Goal: Transaction & Acquisition: Purchase product/service

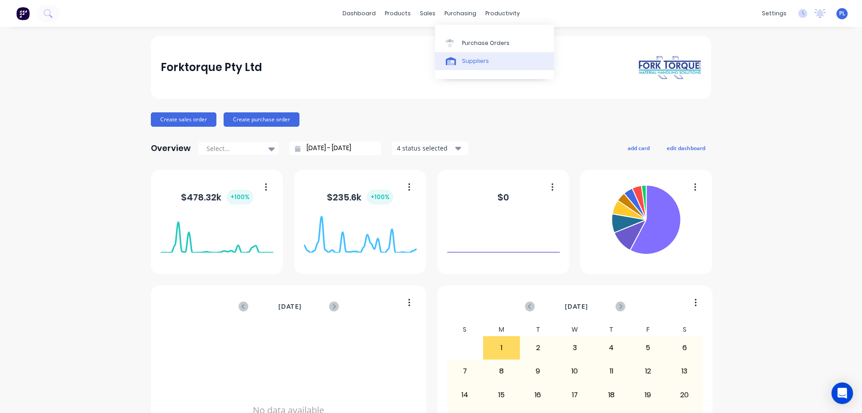
click at [468, 59] on div "Suppliers" at bounding box center [475, 61] width 27 height 8
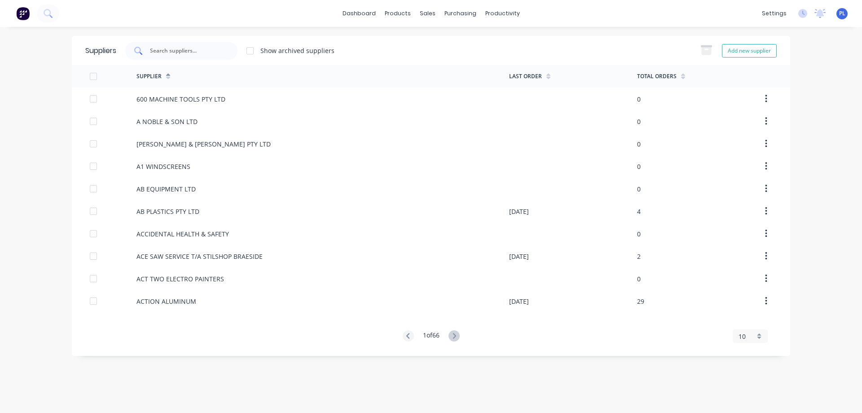
click at [174, 49] on input "text" at bounding box center [186, 50] width 75 height 9
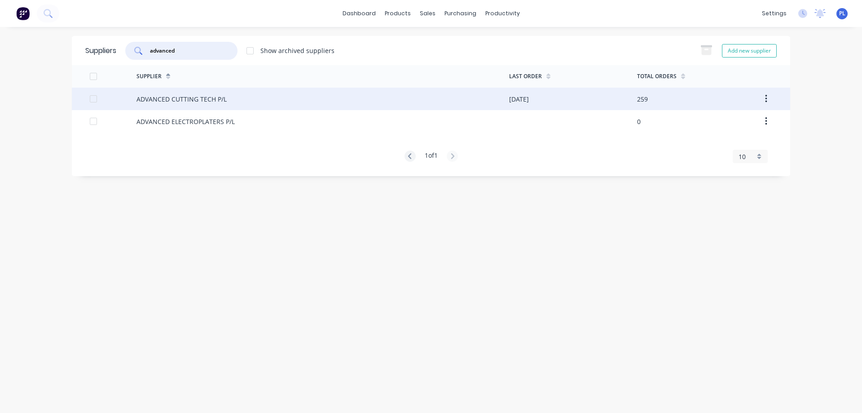
type input "advanced"
click at [165, 94] on div "ADVANCED CUTTING TECH P/L" at bounding box center [181, 98] width 90 height 9
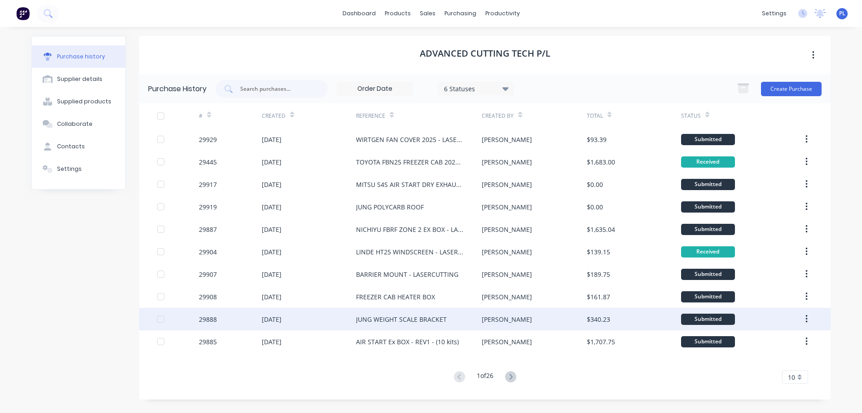
click at [360, 320] on div "JUNG WEIGHT SCALE BRACKET" at bounding box center [401, 318] width 91 height 9
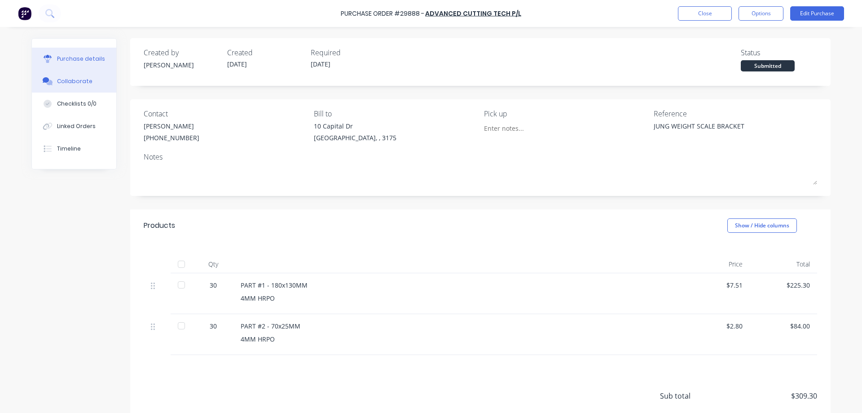
click at [69, 84] on div "Collaborate" at bounding box center [74, 81] width 35 height 8
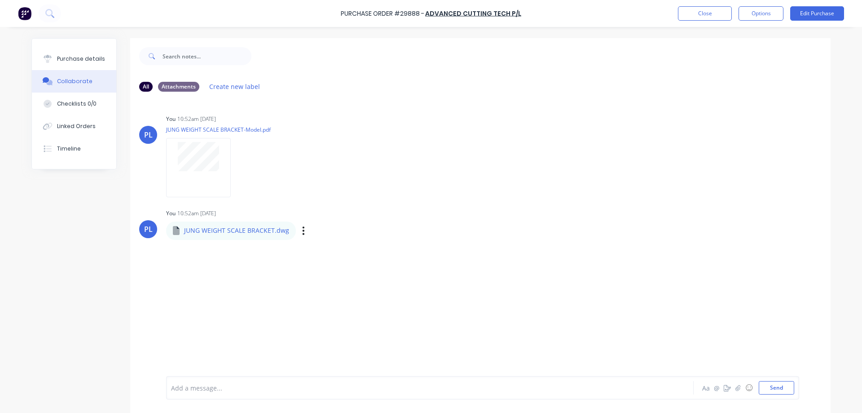
click at [225, 233] on p "JUNG WEIGHT SCALE BRACKET.dwg" at bounding box center [236, 230] width 105 height 9
click at [69, 59] on div "Purchase details" at bounding box center [81, 59] width 48 height 8
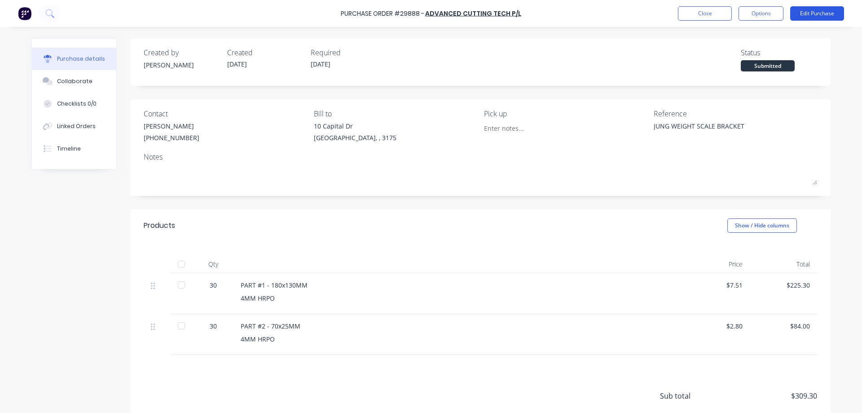
click at [812, 10] on button "Edit Purchase" at bounding box center [817, 13] width 54 height 14
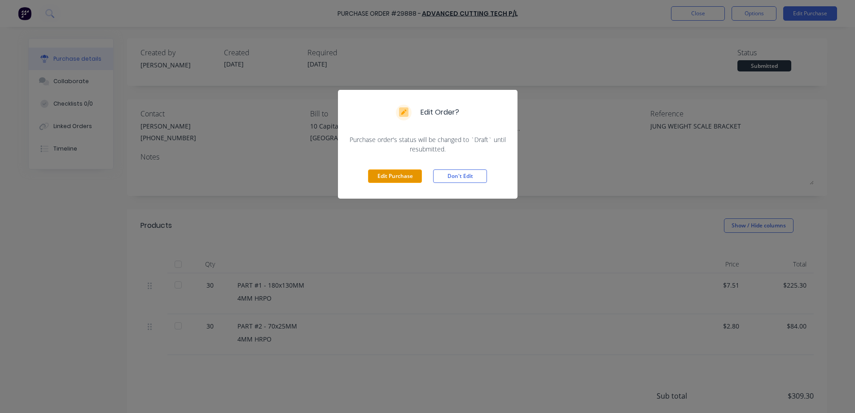
click at [400, 177] on button "Edit Purchase" at bounding box center [395, 175] width 54 height 13
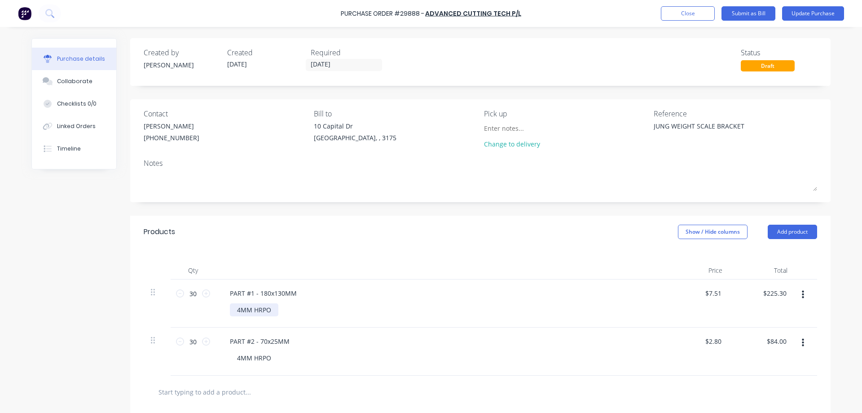
type textarea "x"
click at [272, 308] on div "4MM HRPO" at bounding box center [254, 309] width 48 height 13
click at [269, 320] on div "4MM HRPO CODE # 120796" at bounding box center [260, 314] width 61 height 22
click at [262, 370] on div "4MM HRPO" at bounding box center [254, 366] width 48 height 13
type textarea "x"
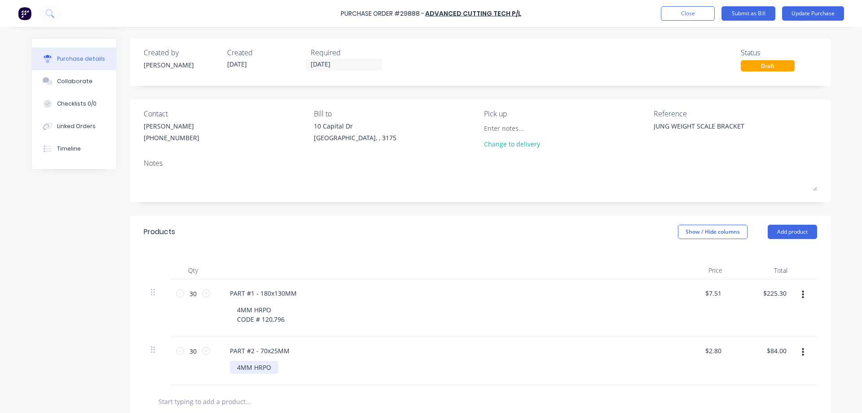
click at [267, 367] on div "4MM HRPO" at bounding box center [254, 366] width 48 height 13
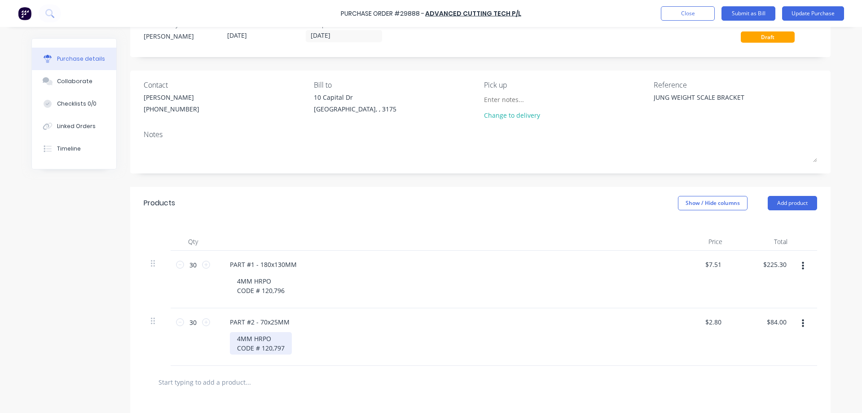
scroll to position [45, 0]
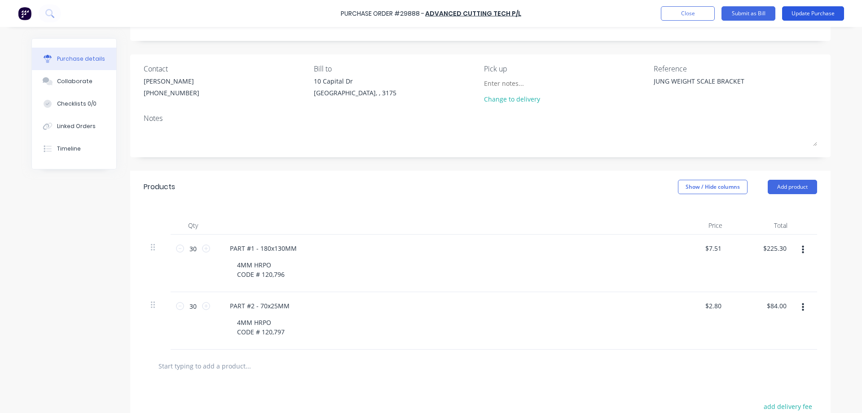
click at [819, 16] on button "Update Purchase" at bounding box center [813, 13] width 62 height 14
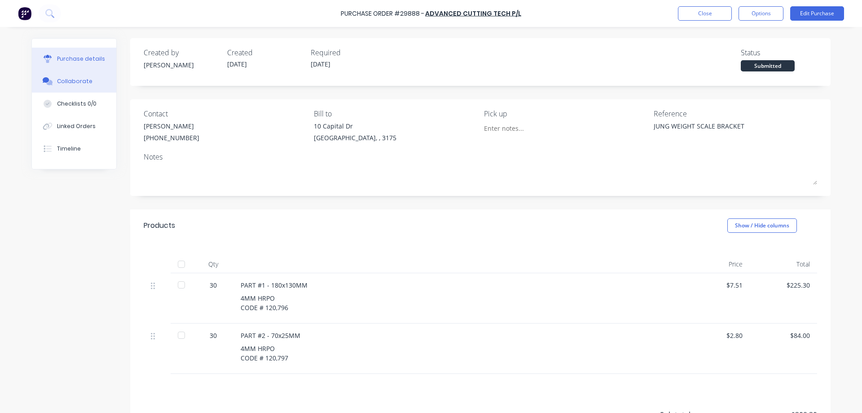
click at [67, 82] on div "Collaborate" at bounding box center [74, 81] width 35 height 8
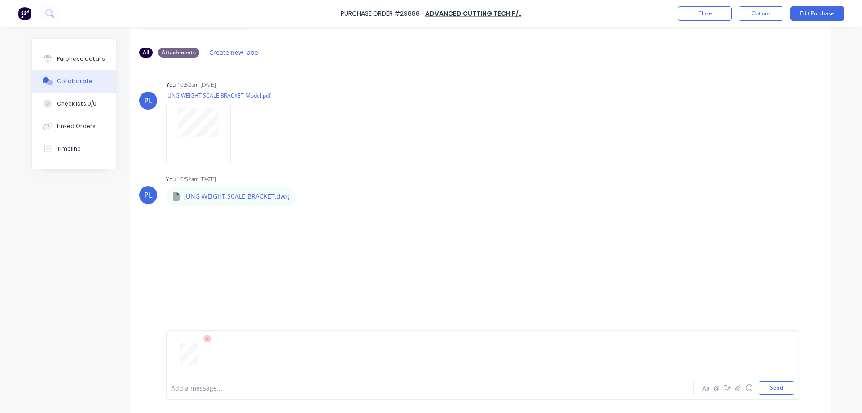
scroll to position [68, 0]
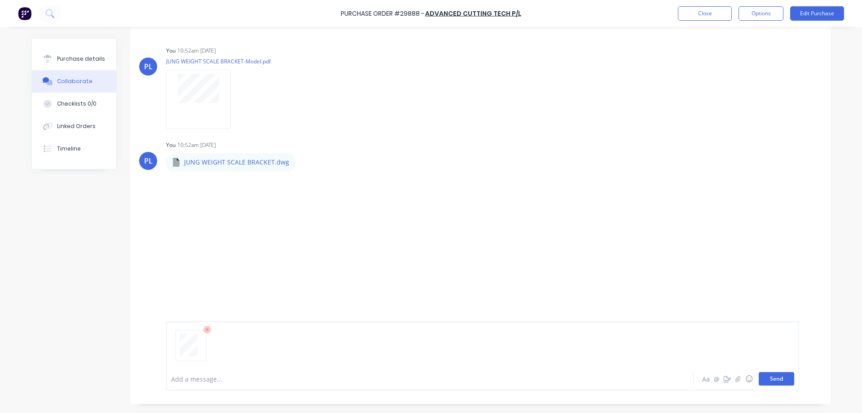
click at [773, 381] on button "Send" at bounding box center [776, 378] width 35 height 13
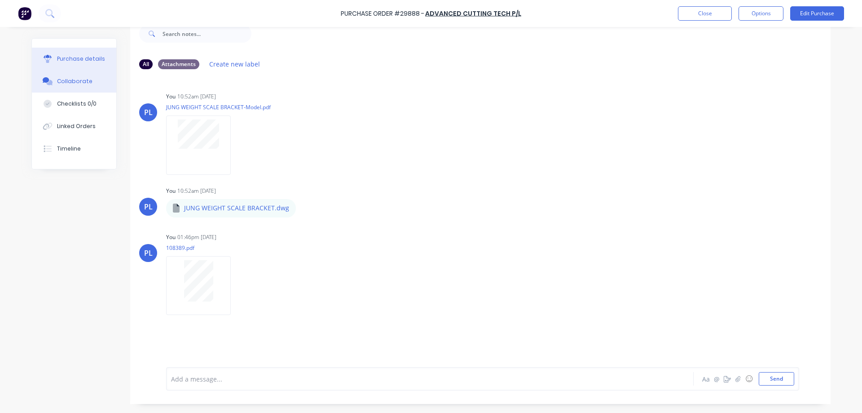
click at [79, 57] on div "Purchase details" at bounding box center [81, 59] width 48 height 8
type textarea "x"
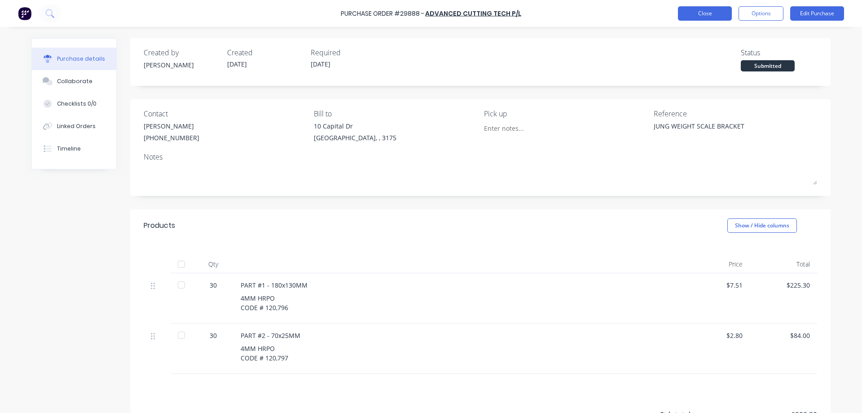
click at [706, 14] on button "Close" at bounding box center [705, 13] width 54 height 14
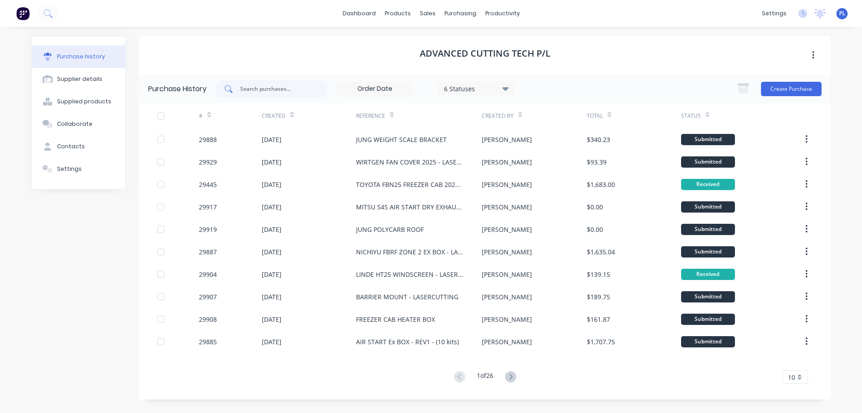
click at [262, 85] on input "text" at bounding box center [276, 88] width 75 height 9
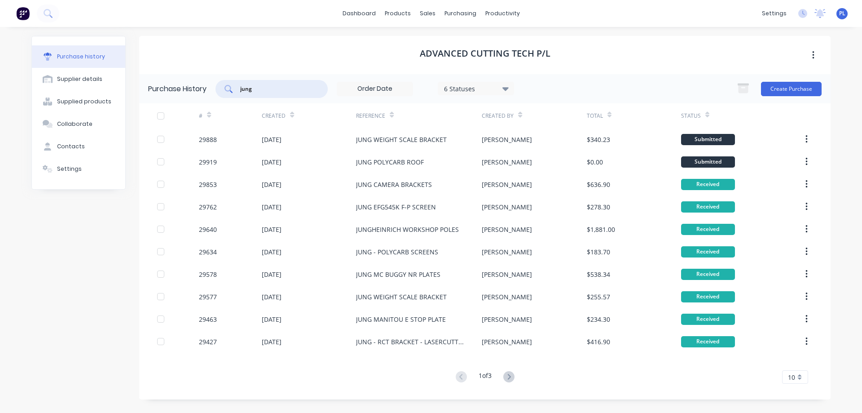
type input "jung"
click at [97, 280] on div "Purchase history Supplier details Supplied products Collaborate Contacts Settin…" at bounding box center [78, 217] width 94 height 363
click at [787, 87] on button "Create Purchase" at bounding box center [791, 89] width 61 height 14
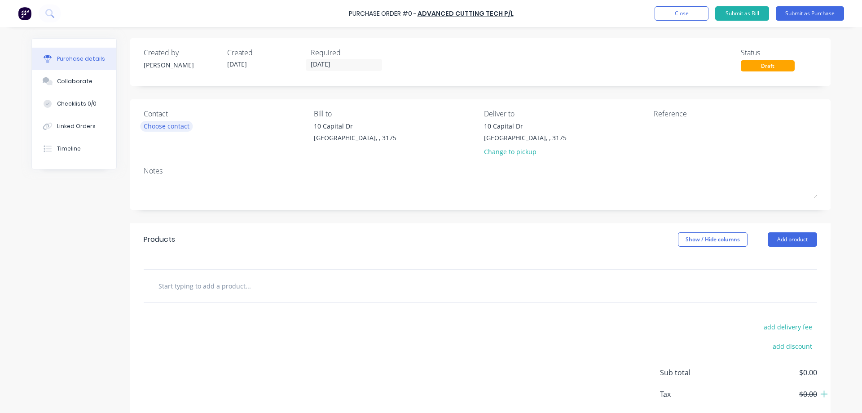
click at [165, 128] on div "Choose contact" at bounding box center [167, 125] width 46 height 9
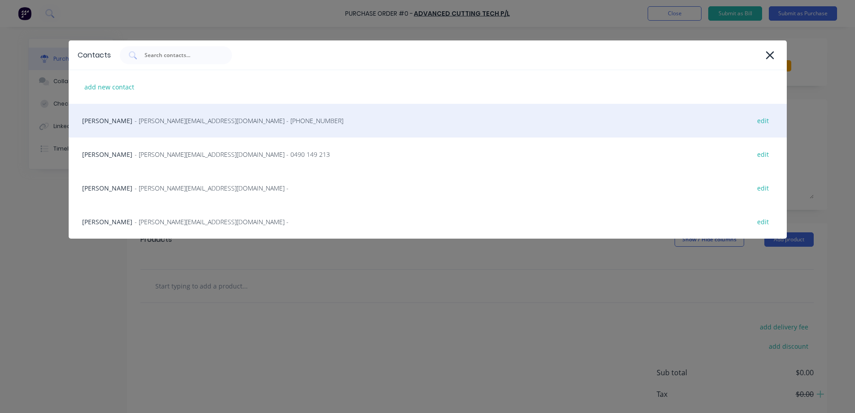
click at [164, 124] on span "- [PERSON_NAME][EMAIL_ADDRESS][DOMAIN_NAME] - [PHONE_NUMBER]" at bounding box center [239, 120] width 209 height 9
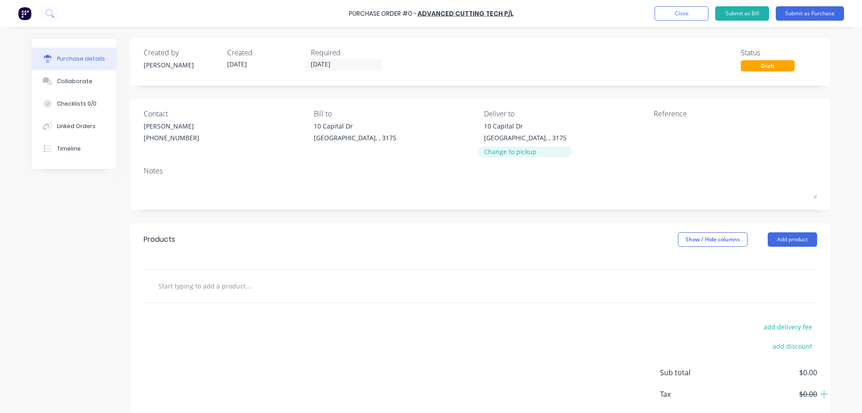
click at [501, 152] on div "Change to pickup" at bounding box center [525, 151] width 83 height 9
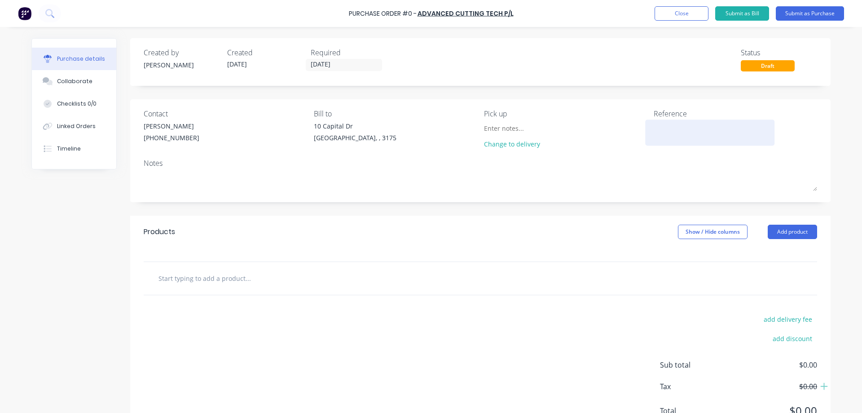
click at [684, 129] on textarea at bounding box center [710, 131] width 112 height 20
type textarea "YALE MP20KUX - SS CLADDING - LASER"
type textarea "x"
type textarea "YALE MP20KUX - SS CLADDING - LASERC"
type textarea "x"
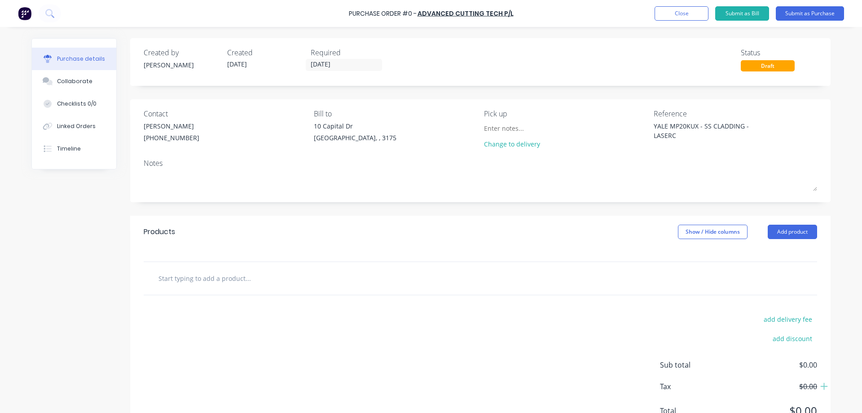
type textarea "YALE MP20KUX - SS CLADDING - LASERCU"
type textarea "x"
type textarea "YALE MP20KUX - SS CLADDING - LASERCUT"
type textarea "x"
type textarea "YALE MP20KUX - SS CLADDING - LASERCUTT"
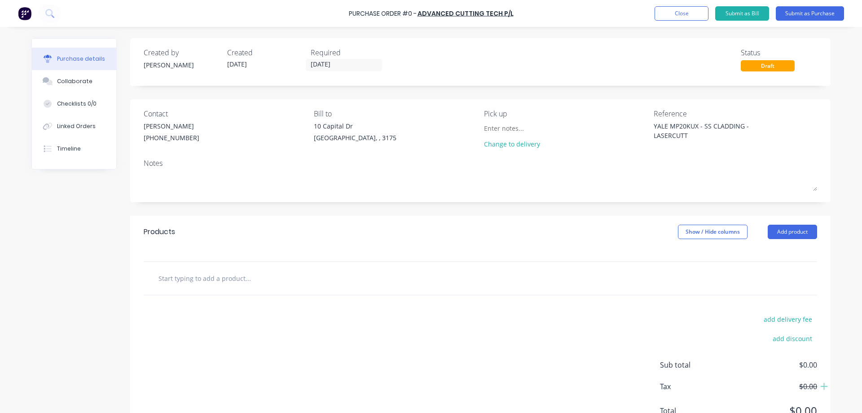
type textarea "x"
type textarea "YALE MP20KUX - SS CLADDING - LASERCUTTI"
type textarea "x"
type textarea "YALE MP20KUX - SS CLADDING - LASERCUTTIN"
type textarea "x"
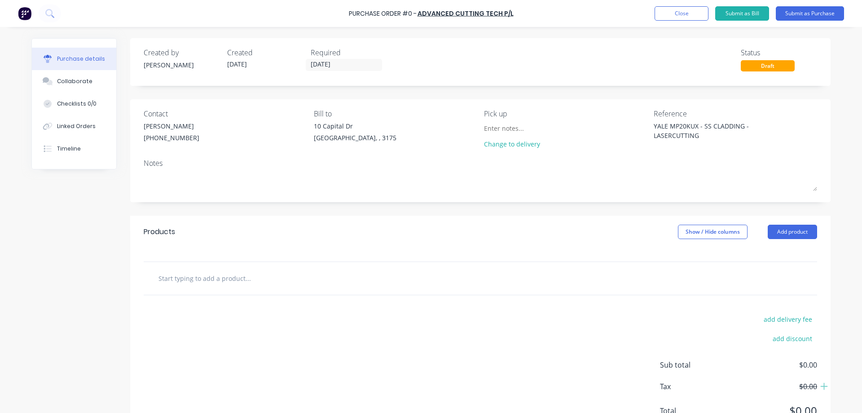
type textarea "YALE MP20KUX - SS CLADDING - LASERCUTTING"
type textarea "x"
type textarea "YALE MP20KUX - SS CLADDING - LASERCUTTING"
click at [260, 278] on input "text" at bounding box center [248, 278] width 180 height 18
type textarea "x"
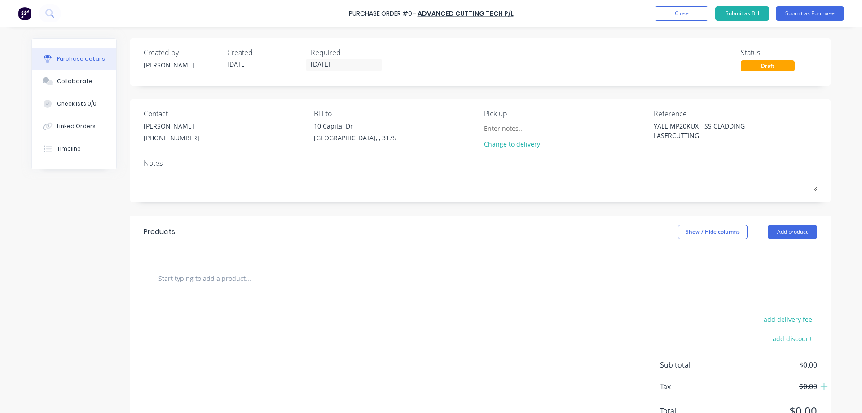
type input "Y"
type textarea "x"
type input "YA"
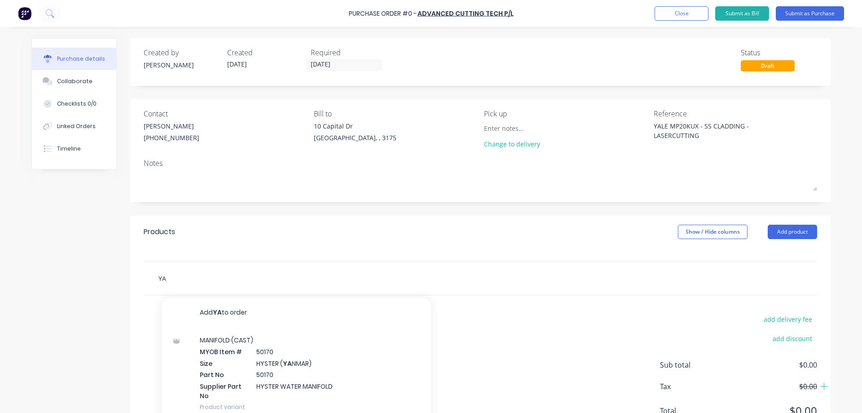
type textarea "x"
type input "Y"
type textarea "x"
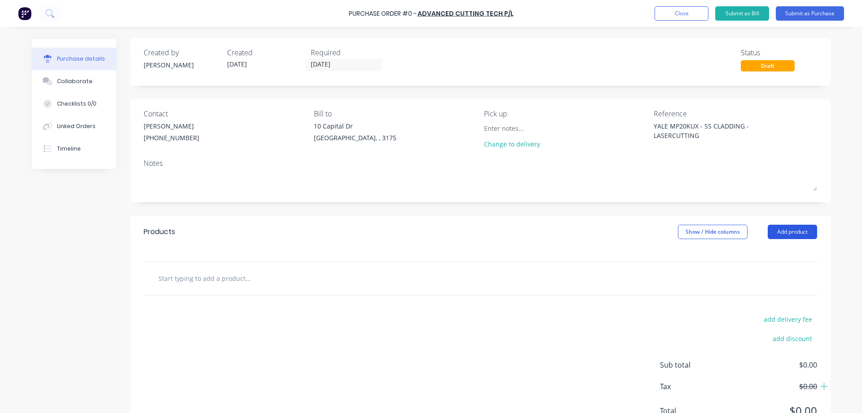
click at [791, 231] on button "Add product" at bounding box center [792, 231] width 49 height 14
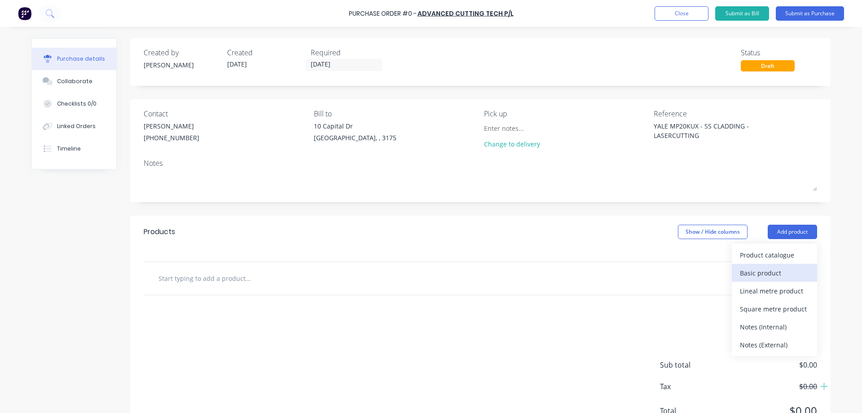
click at [771, 270] on div "Basic product" at bounding box center [774, 272] width 69 height 13
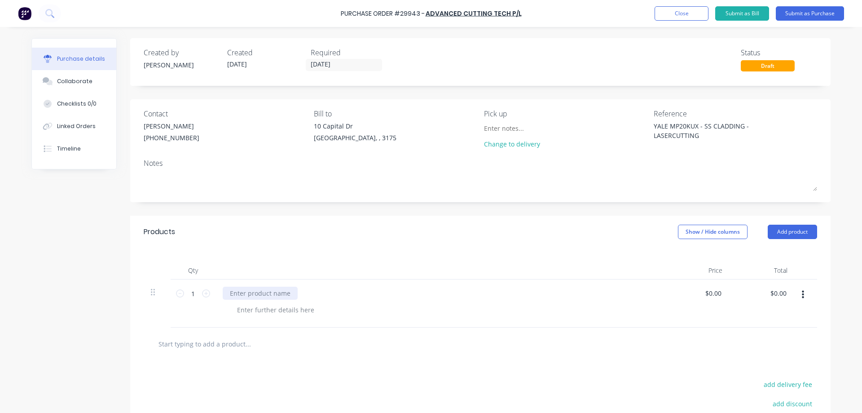
type textarea "x"
click at [274, 292] on div at bounding box center [260, 292] width 75 height 13
type textarea "x"
click at [291, 308] on div at bounding box center [276, 309] width 92 height 13
drag, startPoint x: 253, startPoint y: 310, endPoint x: 269, endPoint y: 306, distance: 16.7
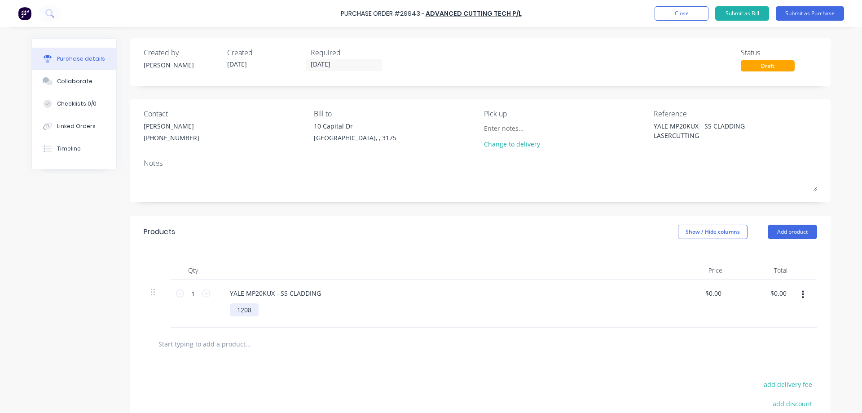
click at [253, 310] on div "1208" at bounding box center [244, 309] width 29 height 13
click at [204, 294] on icon at bounding box center [206, 293] width 8 height 8
type textarea "x"
type input "2"
click at [204, 294] on icon at bounding box center [206, 293] width 8 height 8
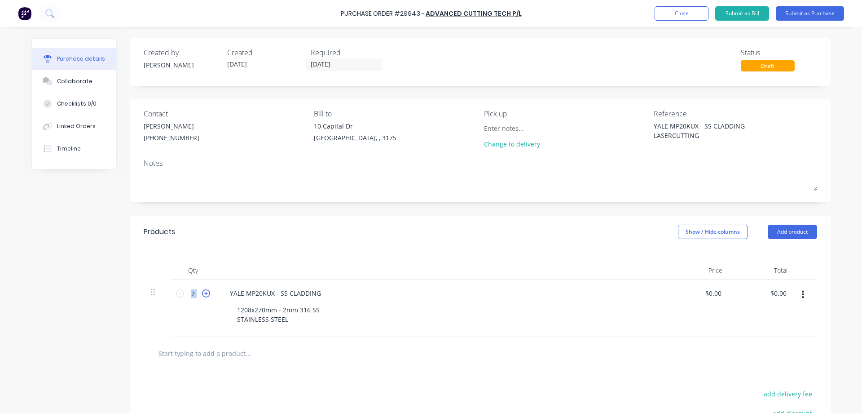
type textarea "x"
type input "3"
click at [204, 294] on icon at bounding box center [206, 293] width 8 height 8
type textarea "x"
type input "4"
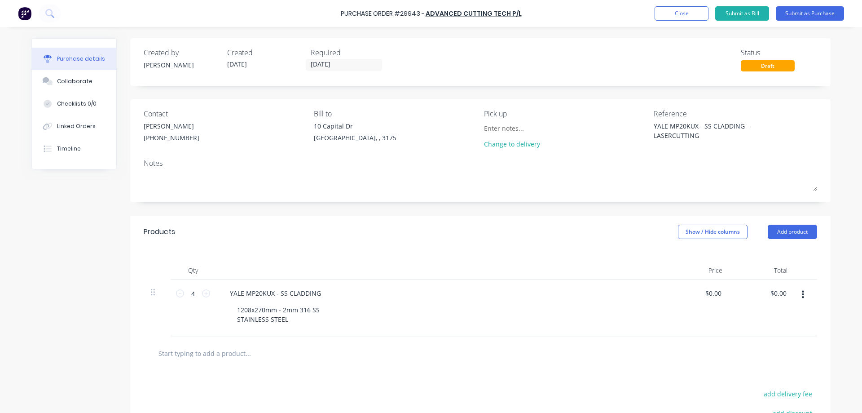
click at [100, 329] on div "Created by [PERSON_NAME] Created [DATE] Required [DATE] Status Draft Contact [P…" at bounding box center [430, 277] width 799 height 479
click at [67, 80] on div "Collaborate" at bounding box center [74, 81] width 35 height 8
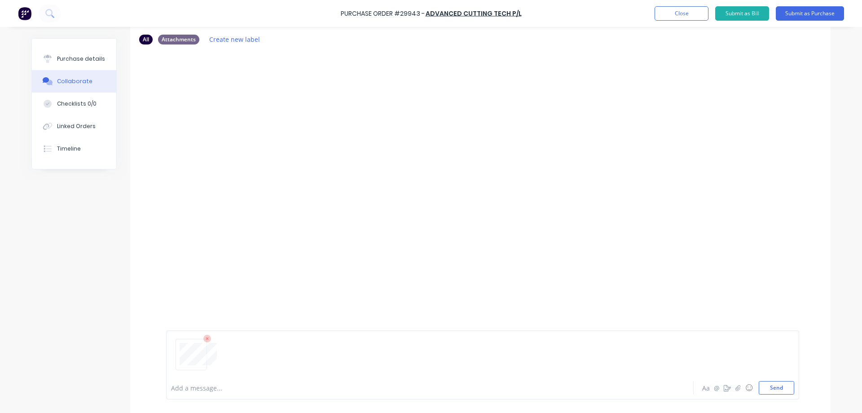
scroll to position [68, 0]
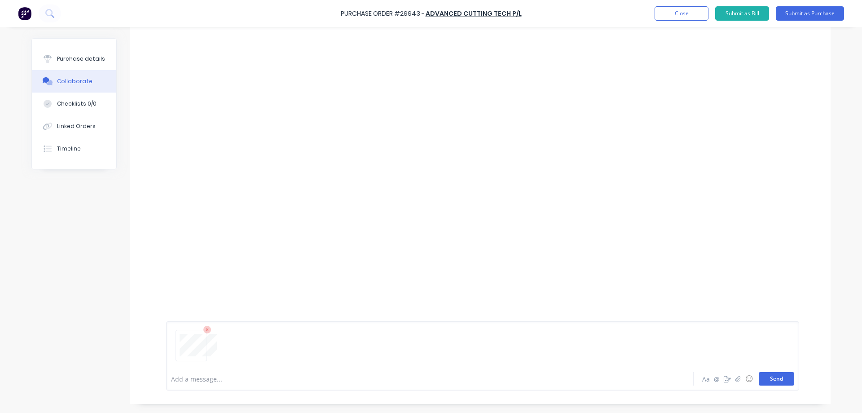
click at [759, 382] on button "Send" at bounding box center [776, 378] width 35 height 13
click at [766, 380] on button "Send" at bounding box center [776, 378] width 35 height 13
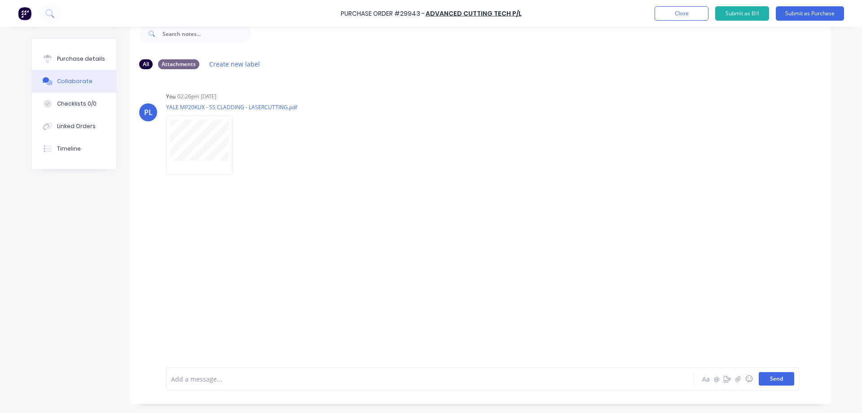
scroll to position [22, 0]
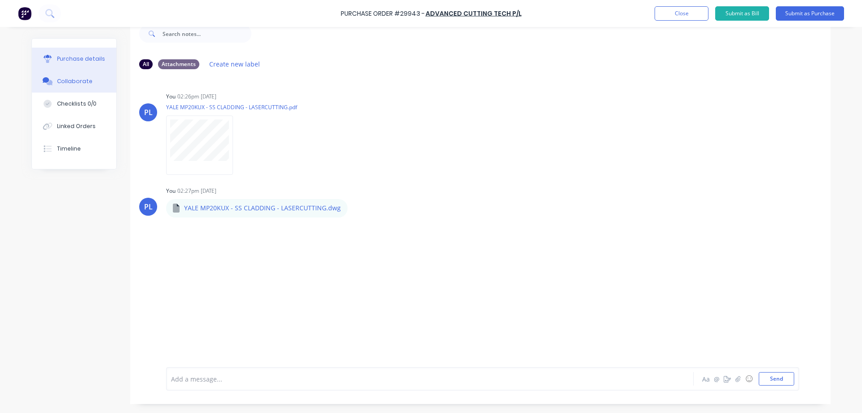
click at [71, 59] on div "Purchase details" at bounding box center [81, 59] width 48 height 8
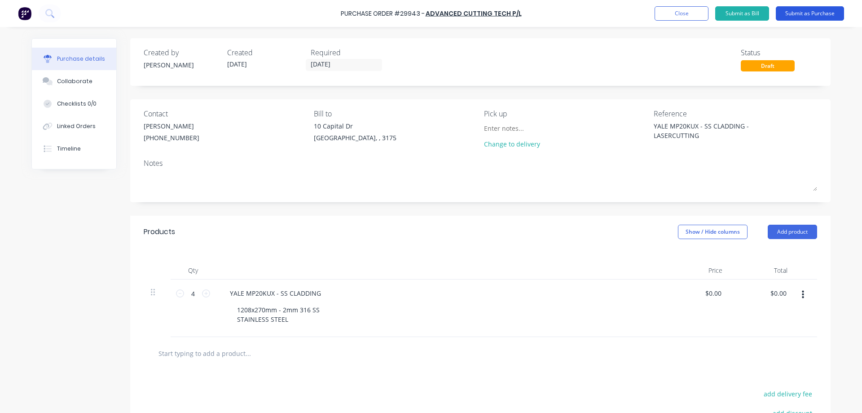
click at [806, 14] on button "Submit as Purchase" at bounding box center [810, 13] width 68 height 14
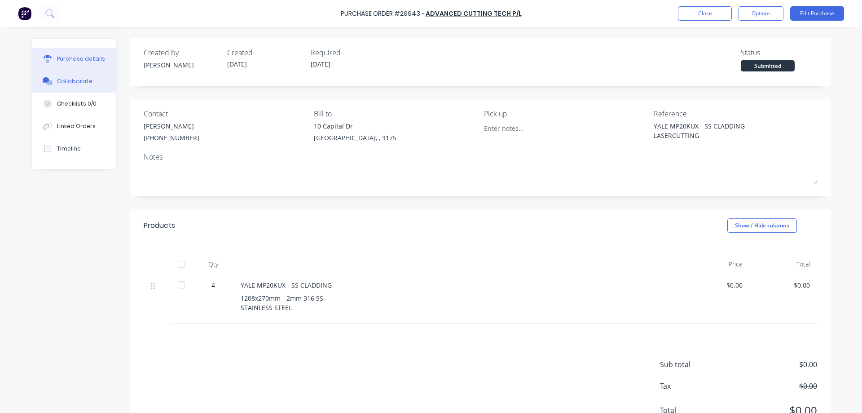
click at [59, 76] on button "Collaborate" at bounding box center [74, 81] width 84 height 22
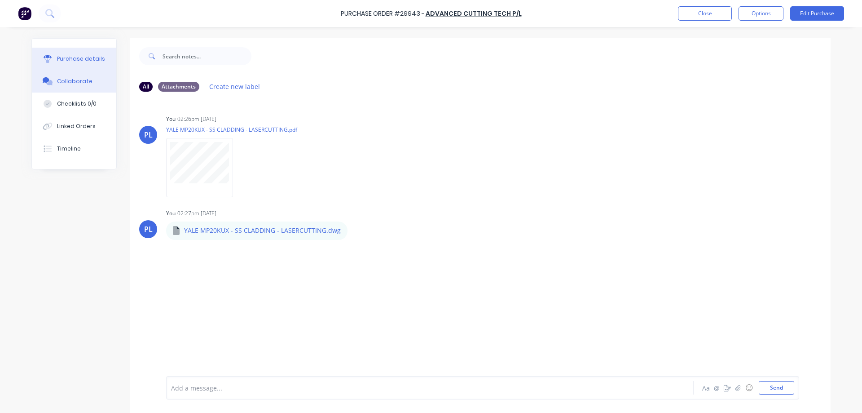
click at [67, 54] on button "Purchase details" at bounding box center [74, 59] width 84 height 22
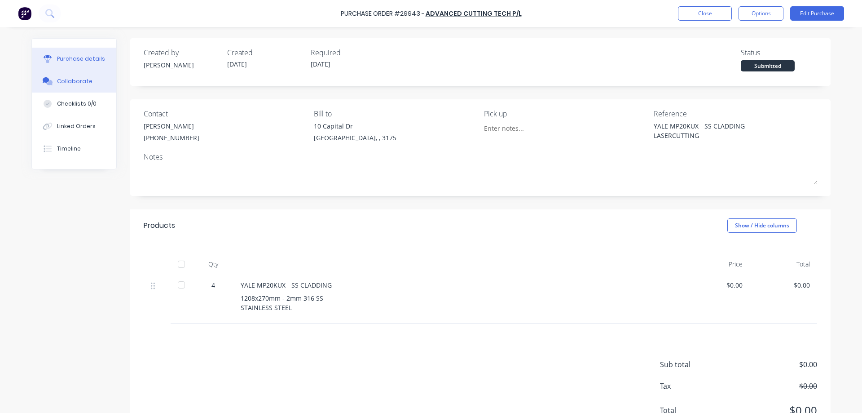
click at [76, 84] on div "Collaborate" at bounding box center [74, 81] width 35 height 8
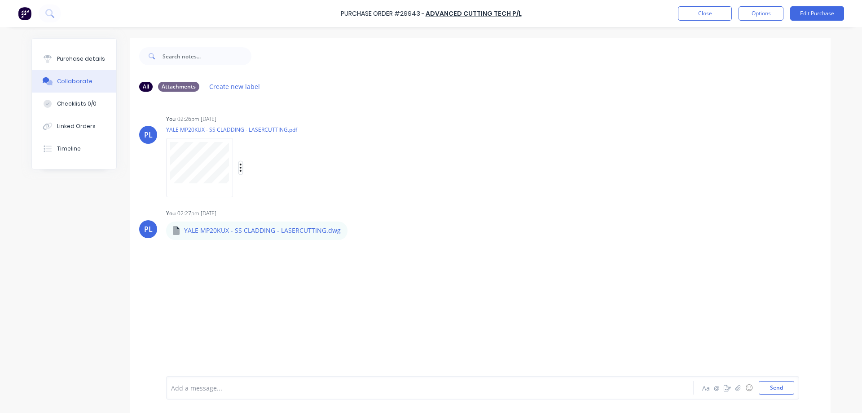
click at [239, 169] on icon "button" at bounding box center [240, 168] width 3 height 10
click at [353, 231] on icon "button" at bounding box center [354, 235] width 3 height 10
click at [68, 60] on div "Purchase details" at bounding box center [81, 59] width 48 height 8
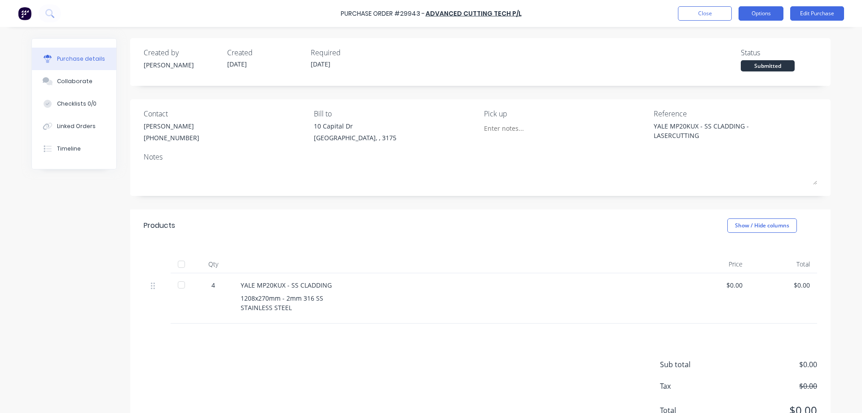
click at [765, 13] on button "Options" at bounding box center [760, 13] width 45 height 14
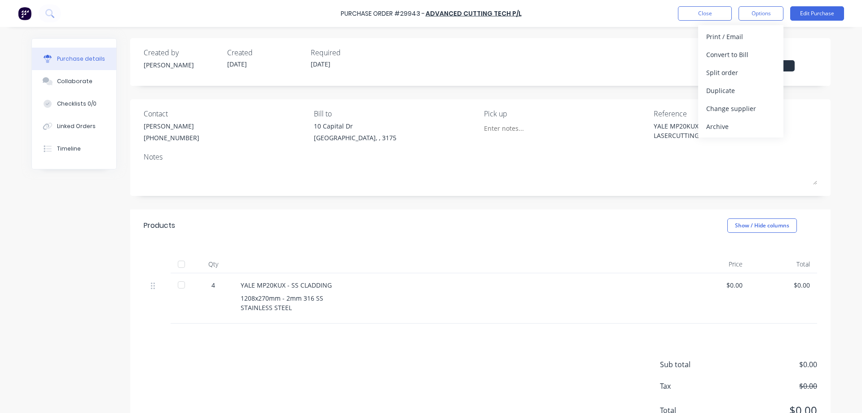
drag, startPoint x: 738, startPoint y: 38, endPoint x: 637, endPoint y: 89, distance: 113.4
click at [737, 38] on div "Print / Email" at bounding box center [740, 36] width 69 height 13
click at [728, 75] on div "Without pricing" at bounding box center [740, 72] width 69 height 13
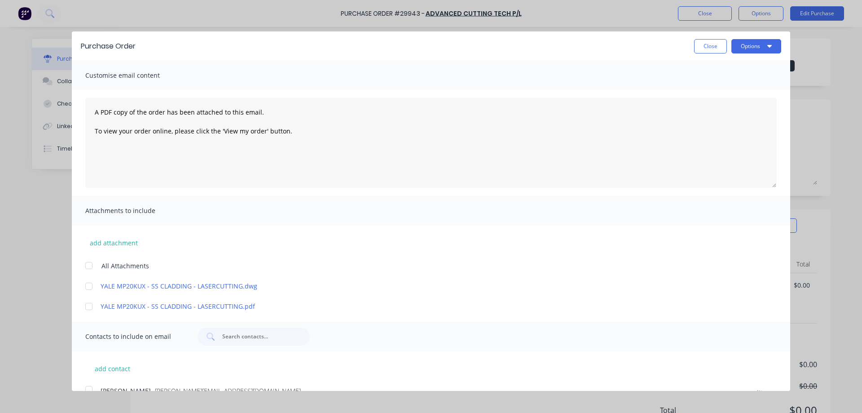
click at [89, 264] on div at bounding box center [89, 265] width 18 height 18
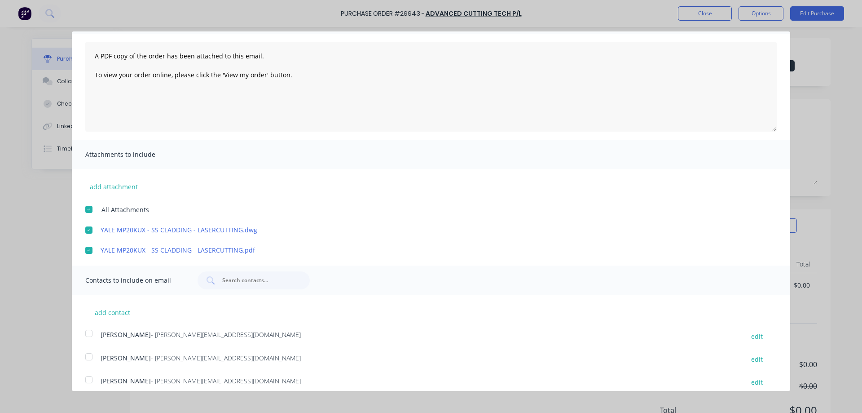
scroll to position [88, 0]
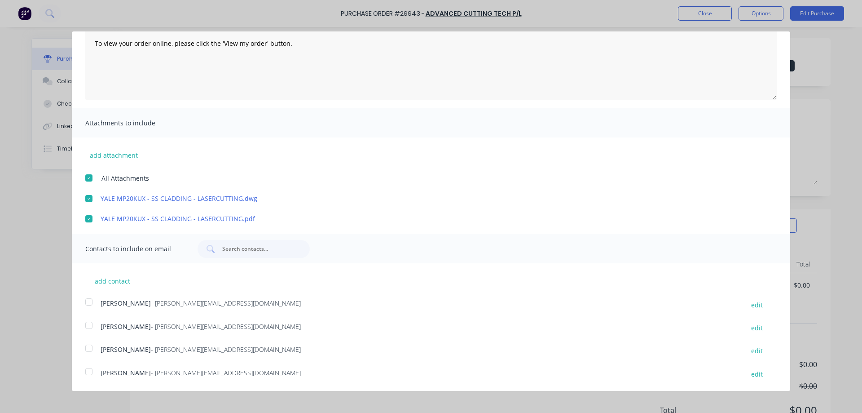
drag, startPoint x: 87, startPoint y: 372, endPoint x: 115, endPoint y: 366, distance: 28.8
click at [95, 371] on div at bounding box center [89, 371] width 18 height 18
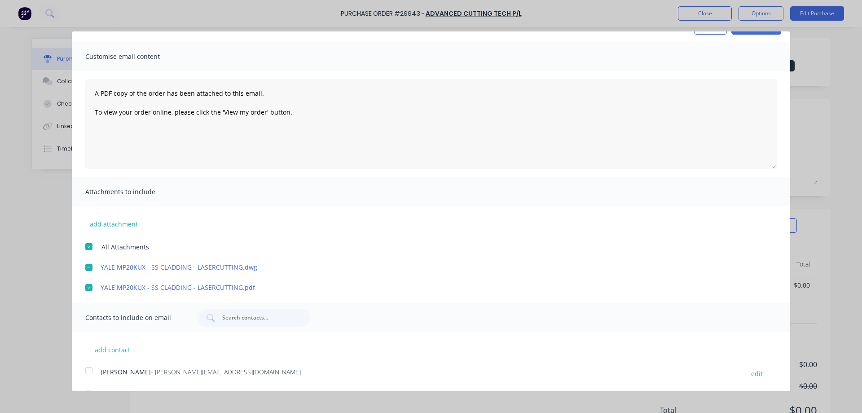
scroll to position [0, 0]
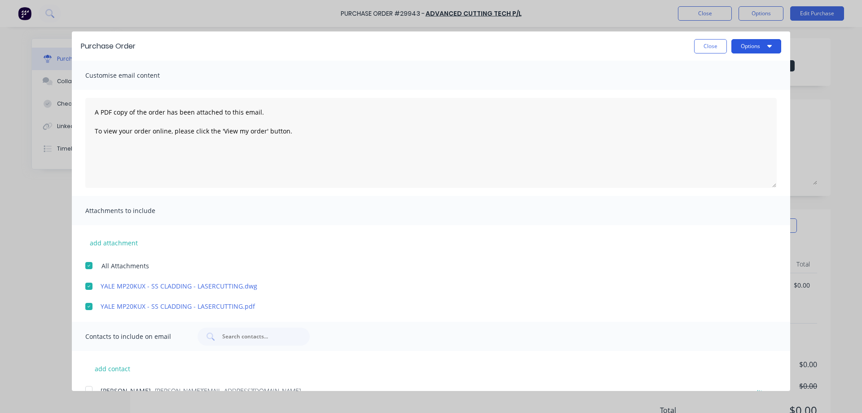
click at [734, 49] on button "Options" at bounding box center [756, 46] width 50 height 14
drag, startPoint x: 712, startPoint y: 86, endPoint x: 684, endPoint y: 112, distance: 38.4
click at [712, 86] on div "Email" at bounding box center [738, 86] width 69 height 13
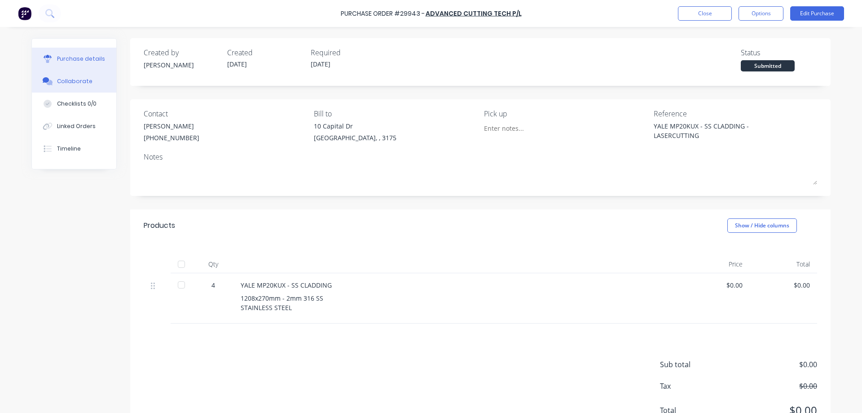
click at [75, 84] on div "Collaborate" at bounding box center [74, 81] width 35 height 8
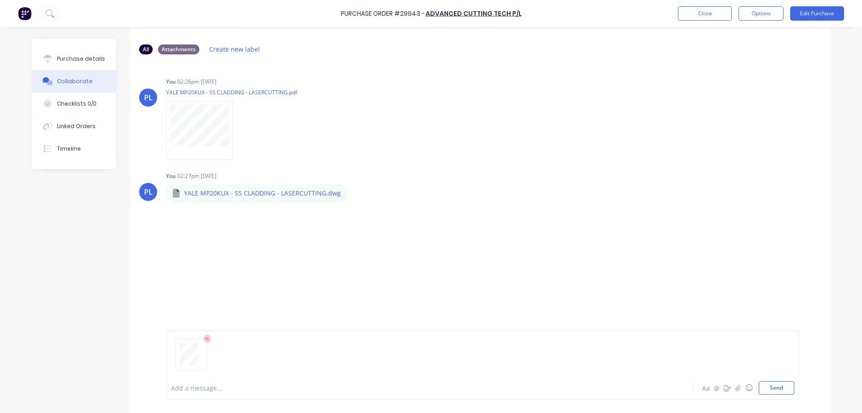
scroll to position [68, 0]
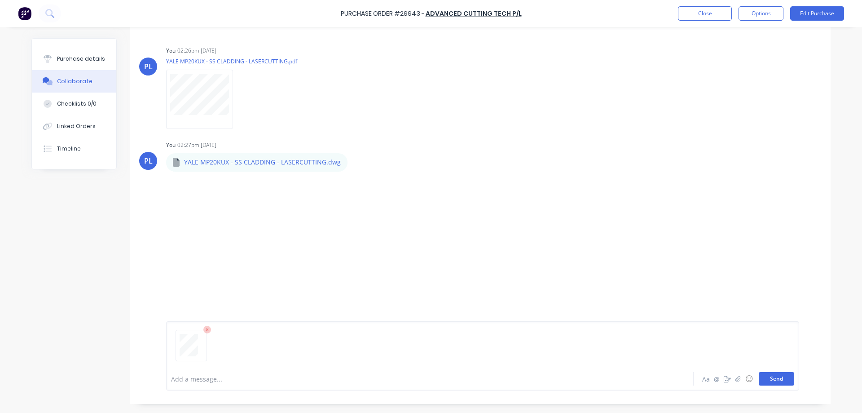
click at [776, 380] on button "Send" at bounding box center [776, 378] width 35 height 13
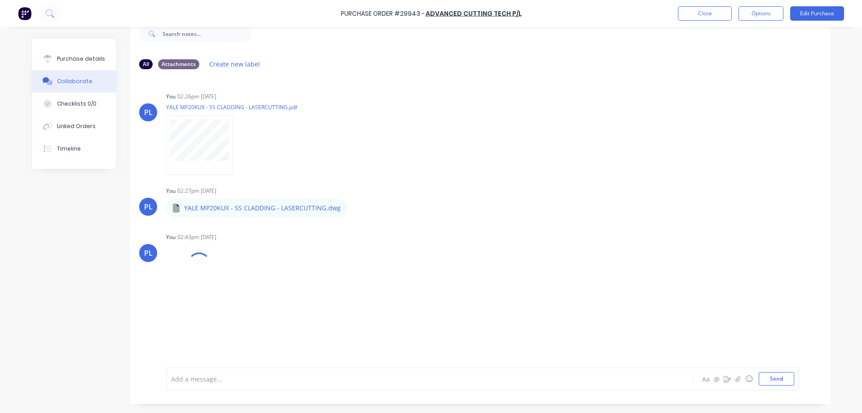
scroll to position [22, 0]
click at [76, 60] on div "Purchase details" at bounding box center [81, 59] width 48 height 8
type textarea "x"
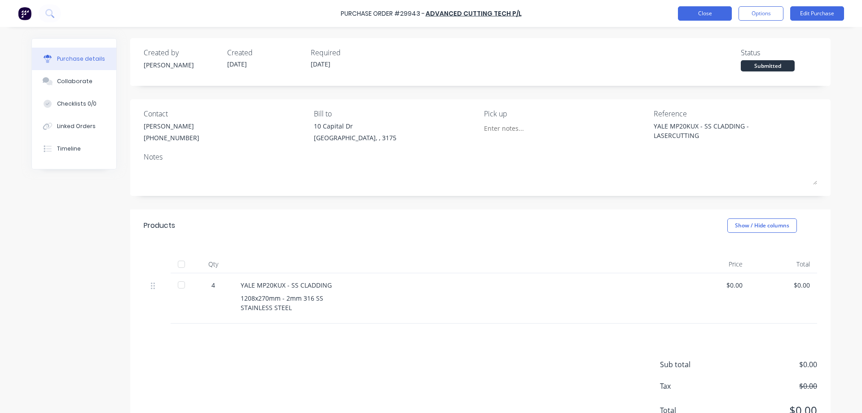
click at [702, 18] on button "Close" at bounding box center [705, 13] width 54 height 14
